Goal: Task Accomplishment & Management: Manage account settings

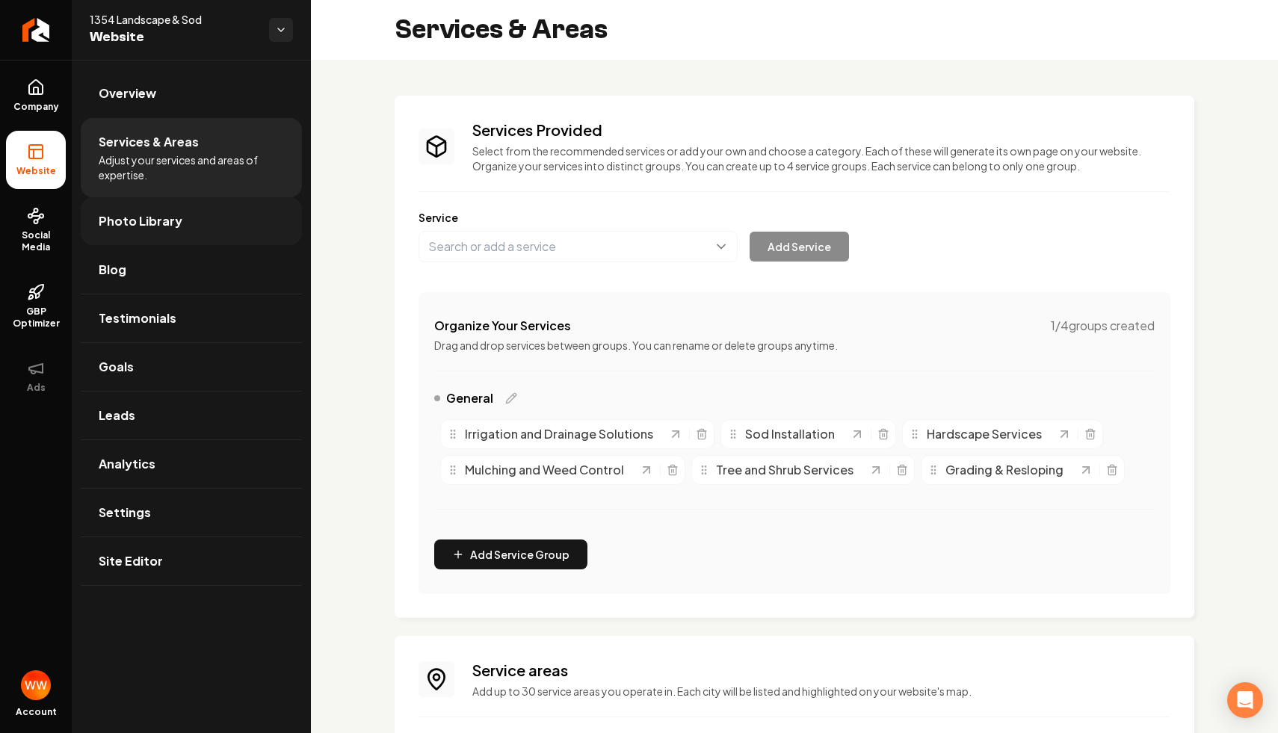
click at [191, 220] on link "Photo Library" at bounding box center [191, 221] width 221 height 48
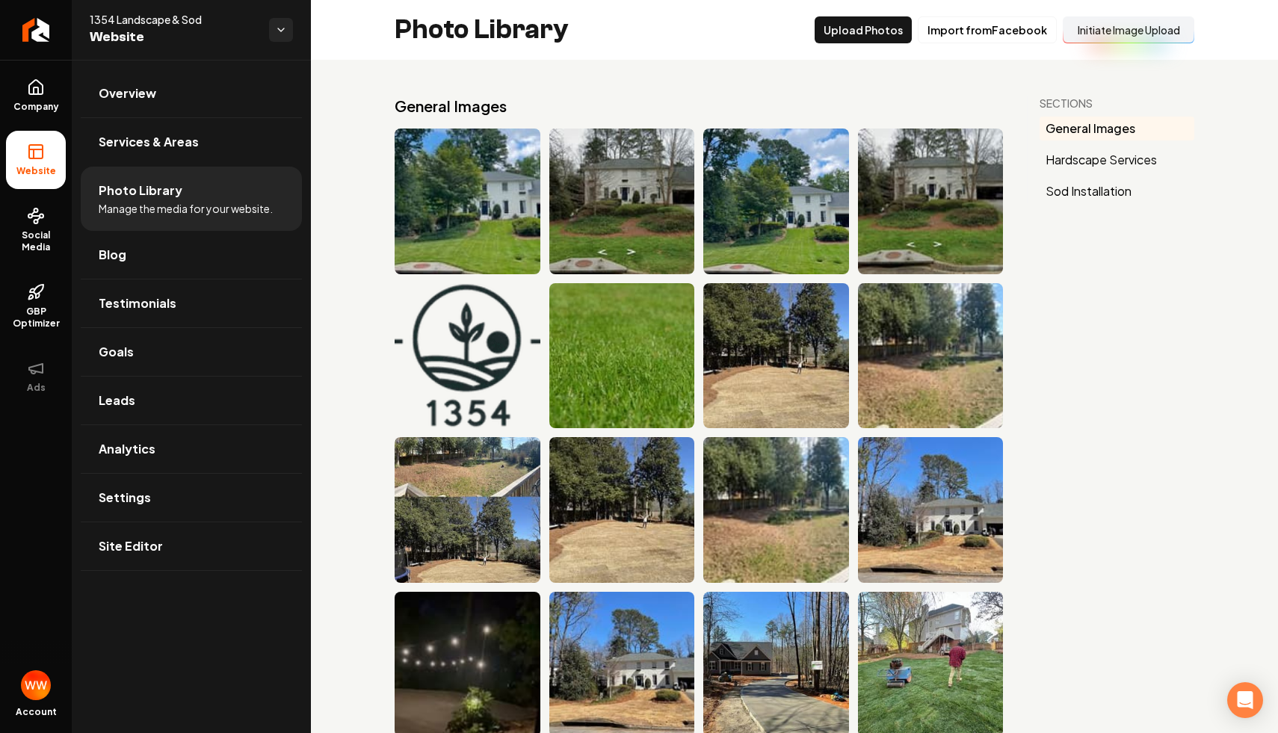
click at [294, 46] on div "1354 Landscape & Sod Website" at bounding box center [191, 30] width 239 height 60
click at [283, 27] on html "Company Website Social Media GBP Optimizer Ads Account 1354 Landscape & Sod Web…" at bounding box center [639, 366] width 1278 height 733
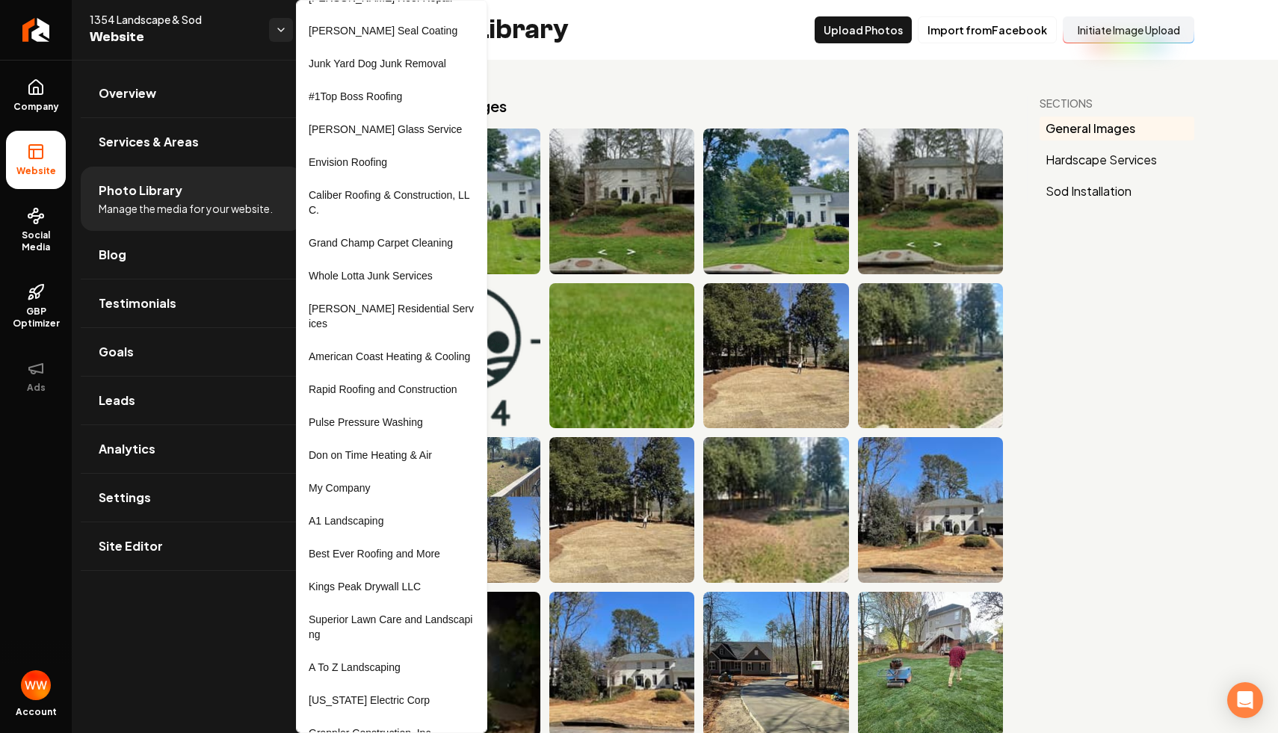
scroll to position [728, 0]
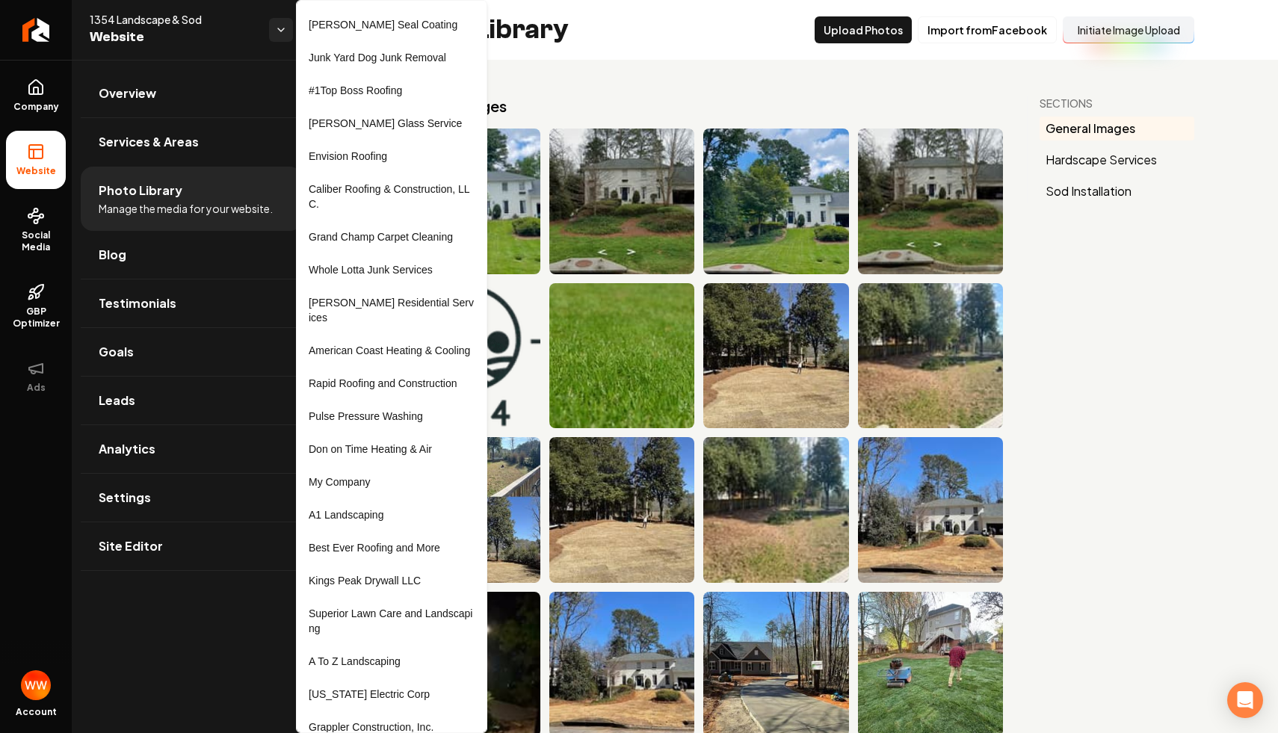
click at [539, 34] on html "Company Website Social Media GBP Optimizer Ads Account 1354 Landscape & Sod Web…" at bounding box center [639, 366] width 1278 height 733
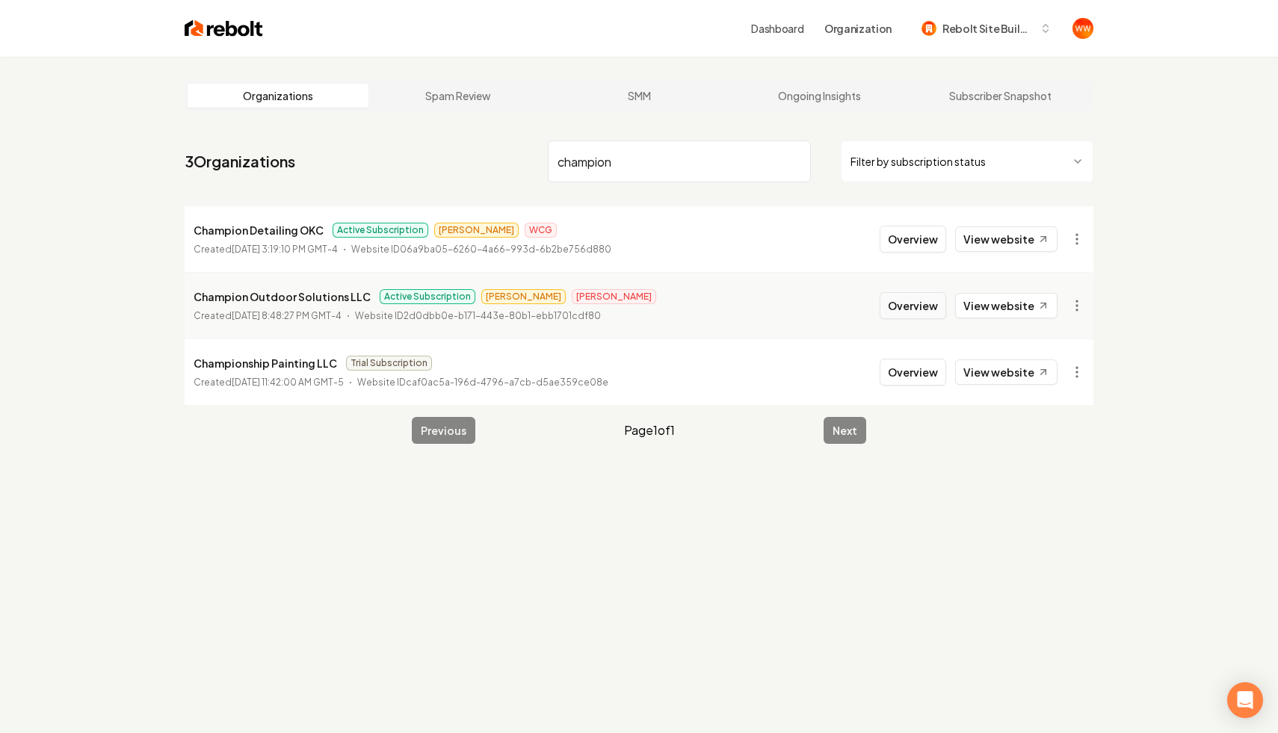
type input "champion"
click at [931, 303] on button "Overview" at bounding box center [912, 305] width 66 height 27
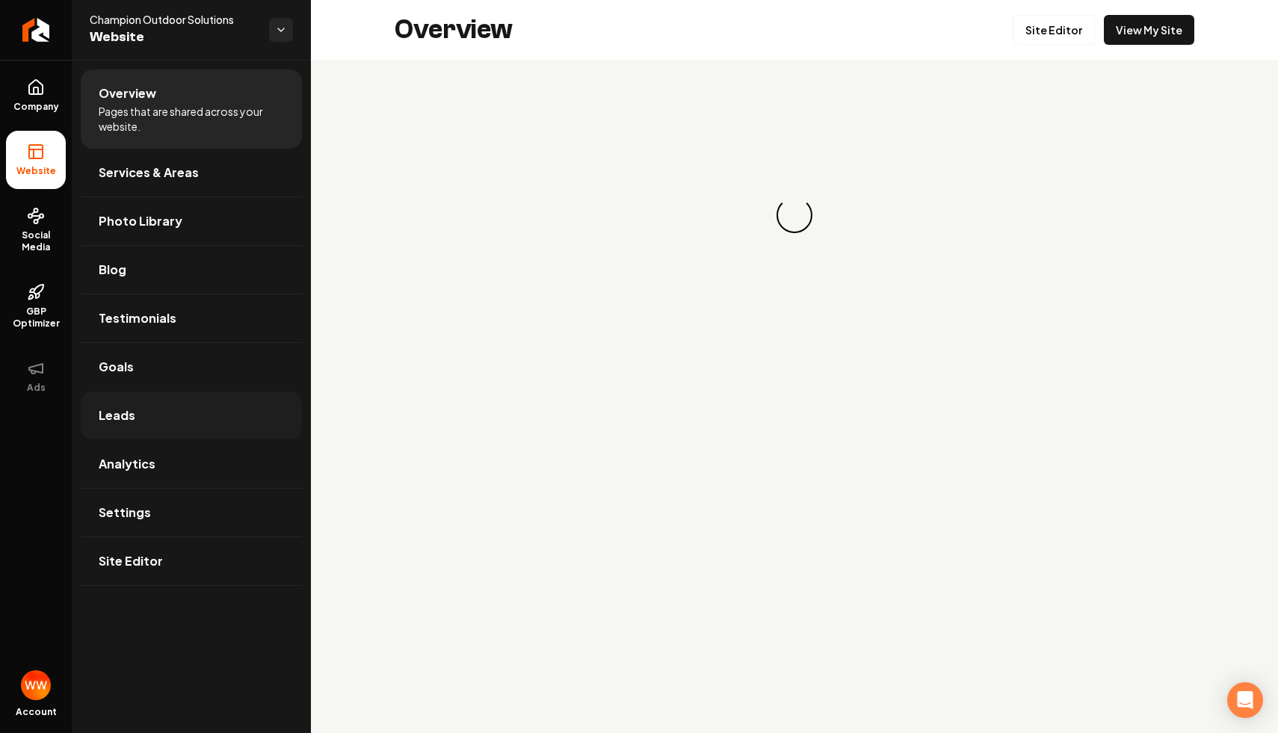
click at [191, 418] on link "Leads" at bounding box center [191, 415] width 221 height 48
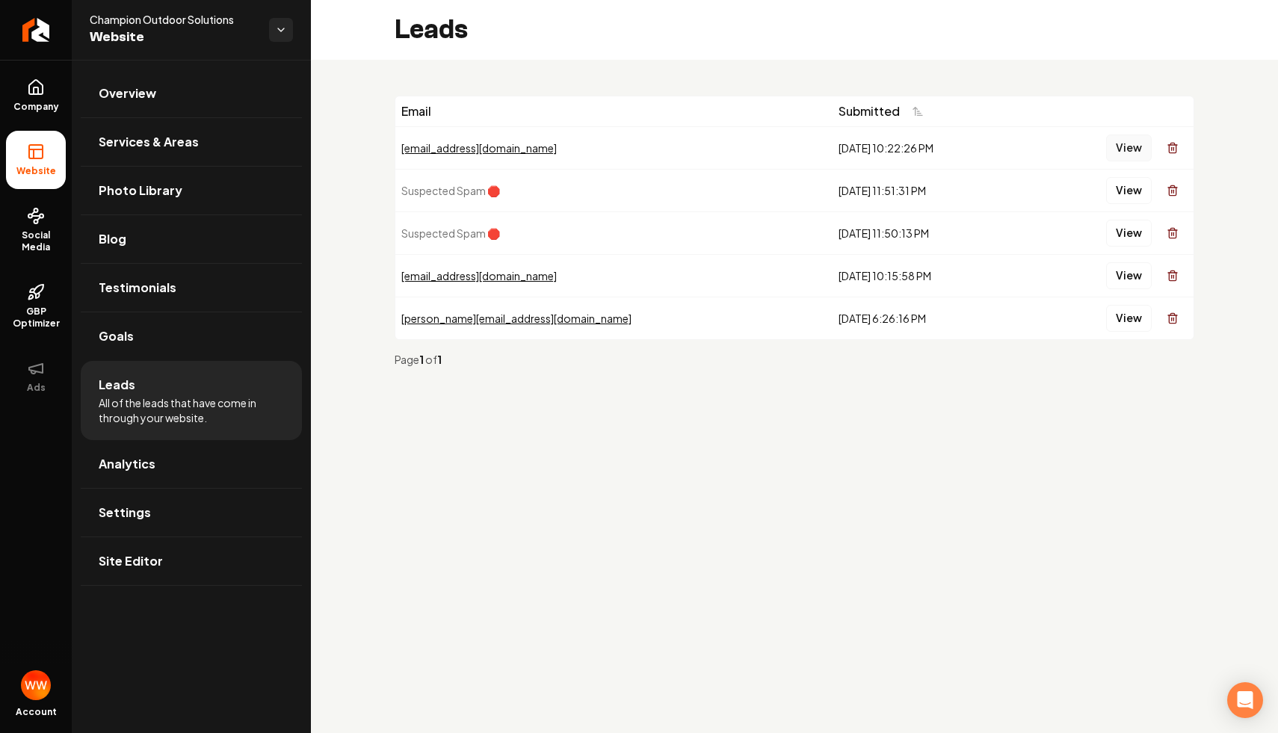
click at [1148, 159] on button "View" at bounding box center [1129, 147] width 46 height 27
